Goal: Transaction & Acquisition: Book appointment/travel/reservation

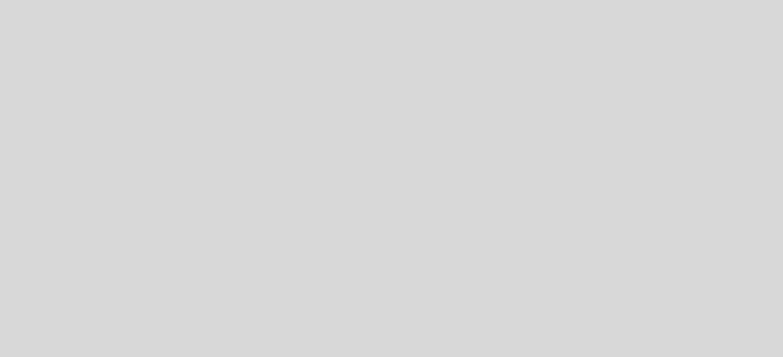
select select "es"
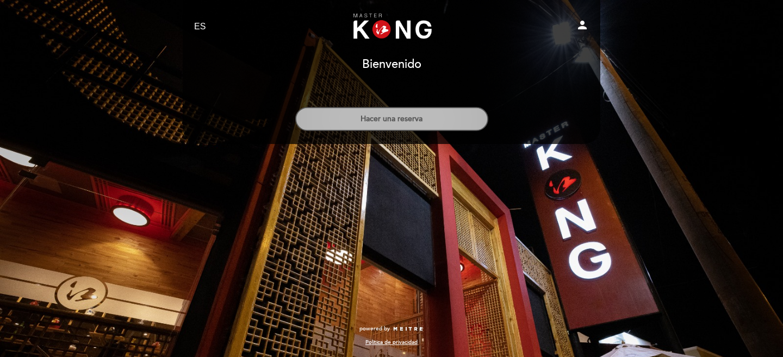
click at [435, 124] on button "Hacer una reserva" at bounding box center [391, 119] width 193 height 24
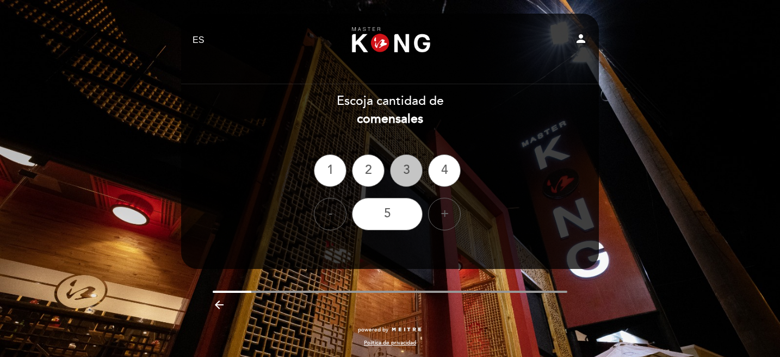
click at [409, 169] on div "3" at bounding box center [406, 170] width 33 height 33
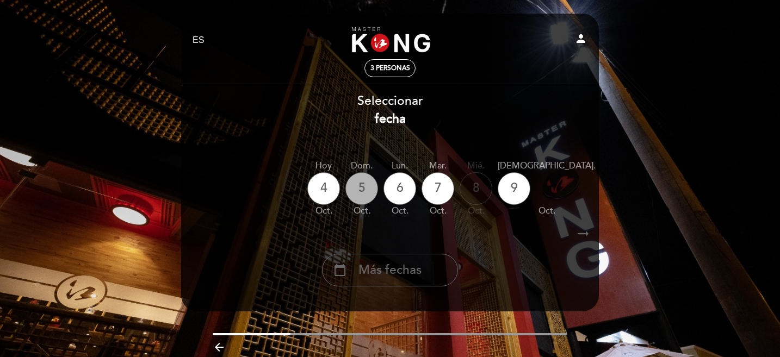
drag, startPoint x: 576, startPoint y: 198, endPoint x: 359, endPoint y: 190, distance: 217.6
click at [359, 190] on div "[DATE] [DATE] [DATE] [DATE] [DATE] [DATE] [DATE] [DATE] [DATE] dom. oct." at bounding box center [389, 188] width 419 height 68
click at [460, 226] on div "arrow_right_alt arrow_right_alt" at bounding box center [389, 233] width 419 height 23
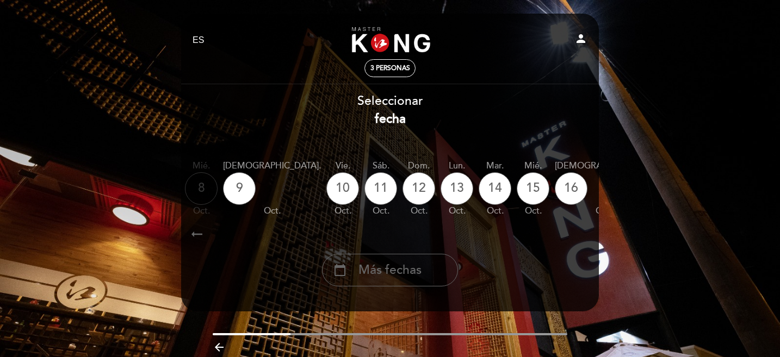
scroll to position [0, 273]
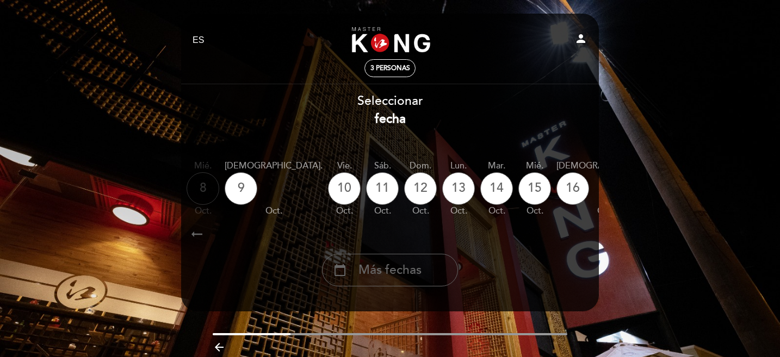
click at [697, 184] on div "18" at bounding box center [713, 188] width 33 height 33
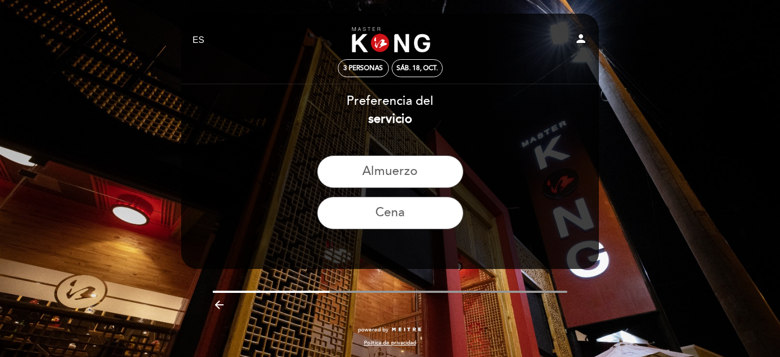
click at [215, 304] on icon "arrow_backward" at bounding box center [219, 304] width 13 height 13
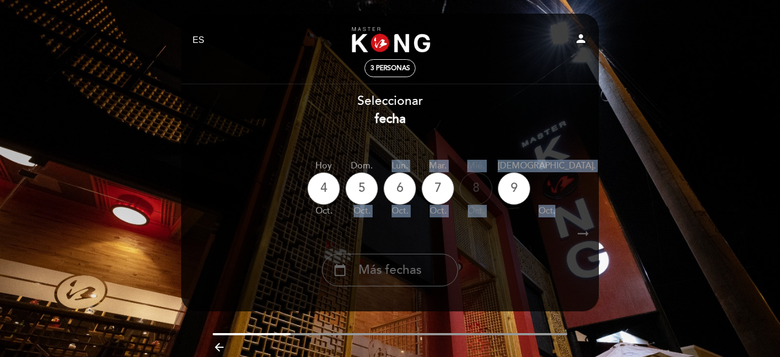
drag, startPoint x: 524, startPoint y: 209, endPoint x: 342, endPoint y: 207, distance: 181.6
click at [343, 208] on div "[DATE] [DATE] [DATE] [DATE] [DATE] [DATE] [DATE] [DATE] [DATE] dom. oct." at bounding box center [389, 188] width 419 height 68
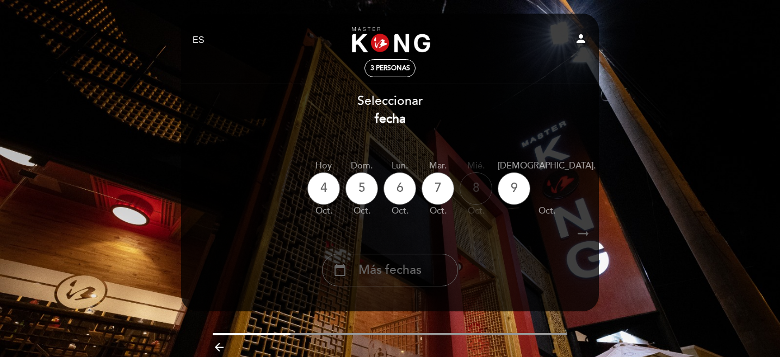
click at [480, 227] on div "arrow_right_alt arrow_right_alt" at bounding box center [389, 233] width 419 height 23
click at [477, 224] on div "arrow_right_alt arrow_right_alt" at bounding box center [389, 233] width 419 height 23
click at [479, 225] on div "arrow_right_alt arrow_right_alt" at bounding box center [389, 233] width 419 height 23
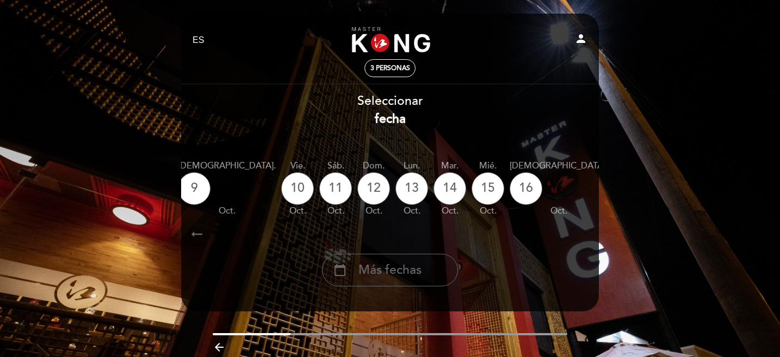
click at [613, 189] on div "17" at bounding box center [629, 188] width 33 height 33
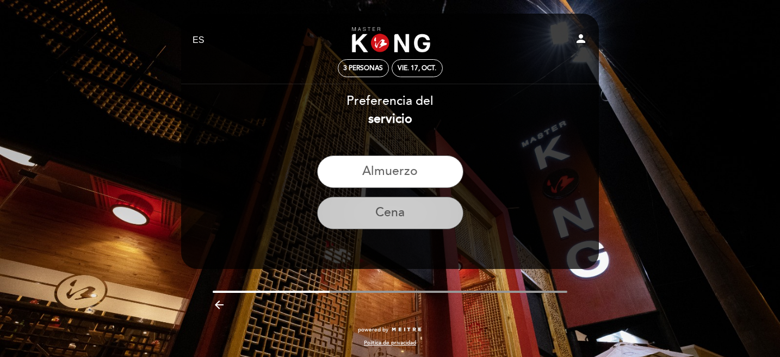
click at [400, 214] on button "Cena" at bounding box center [390, 213] width 146 height 33
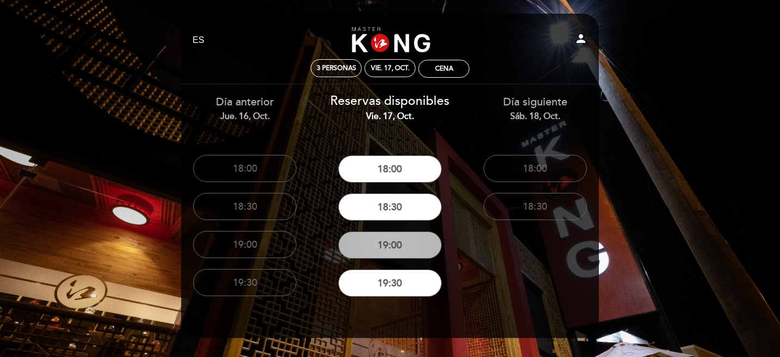
click at [416, 242] on button "19:00" at bounding box center [389, 245] width 103 height 27
